Goal: Transaction & Acquisition: Purchase product/service

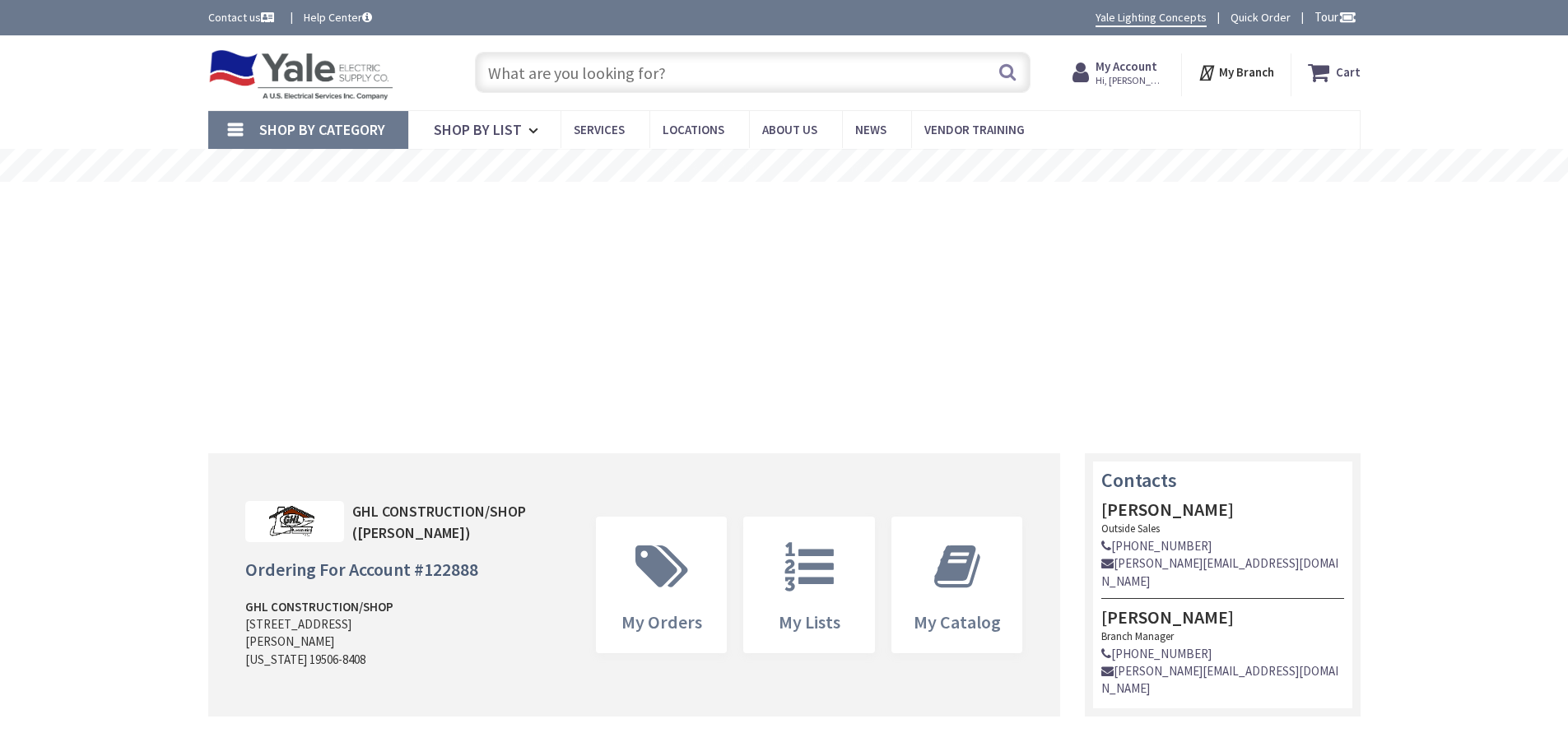
click at [553, 65] on input "text" at bounding box center [753, 72] width 556 height 41
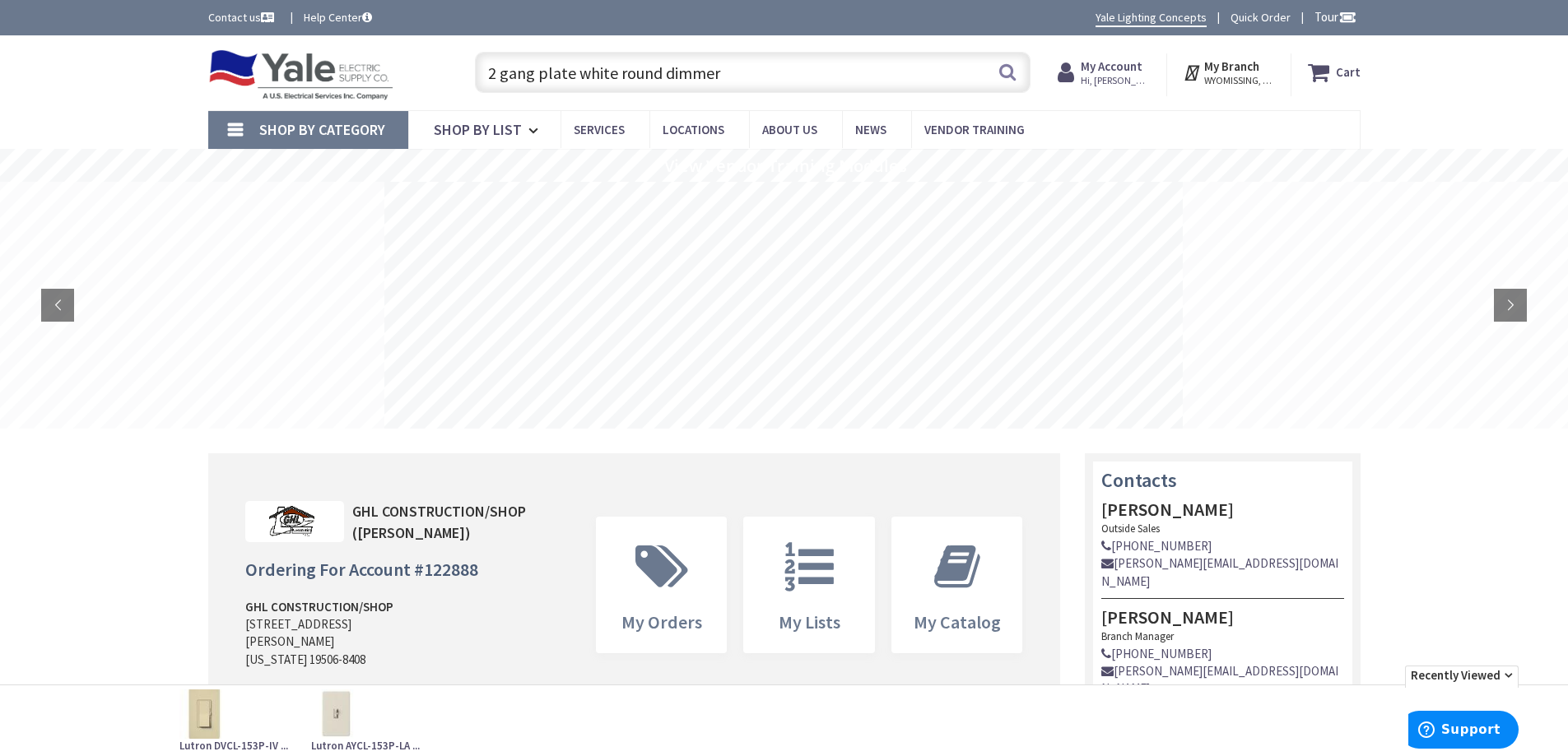
type input "2 gang plate white round dimmer"
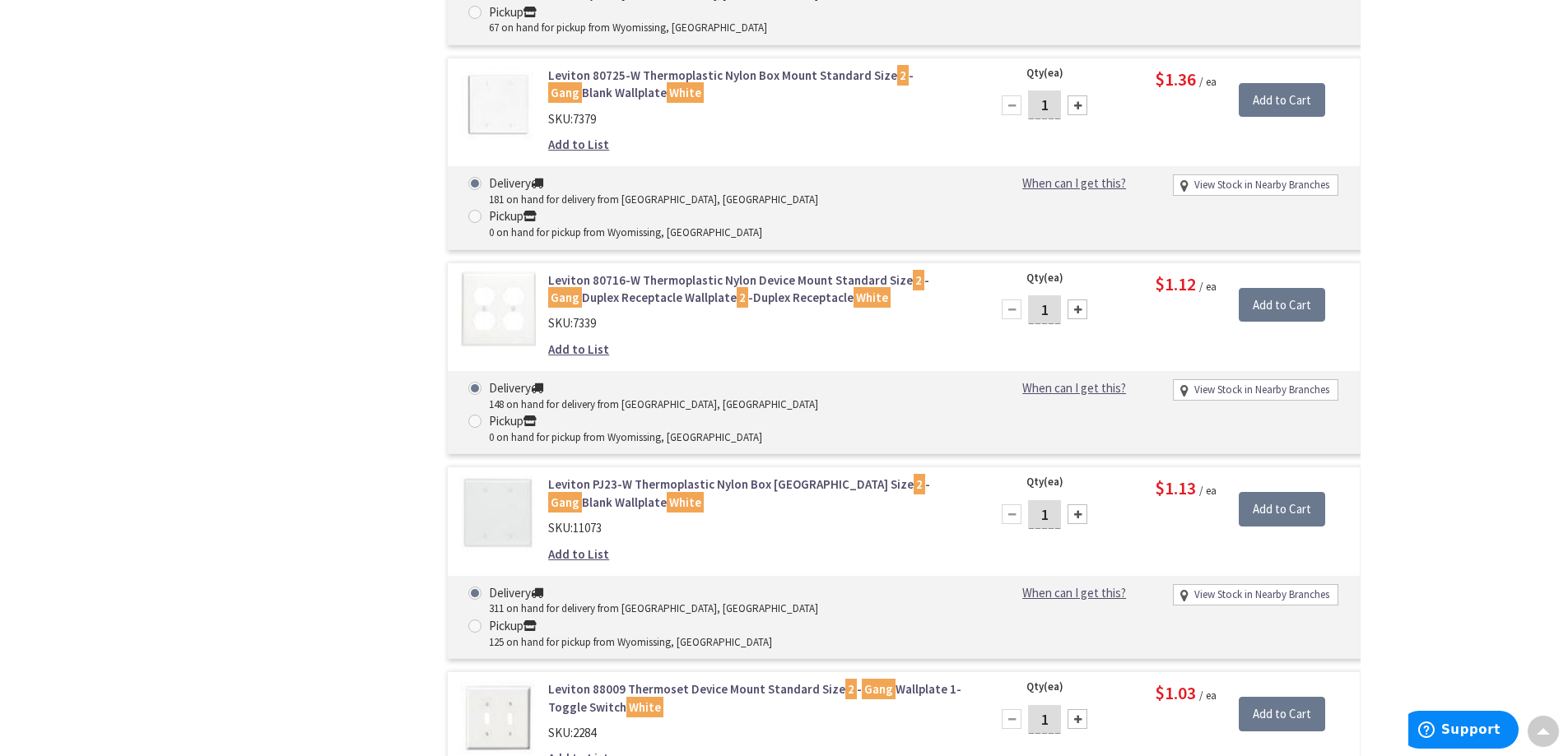
scroll to position [5821, 0]
